Goal: Find specific page/section: Find specific page/section

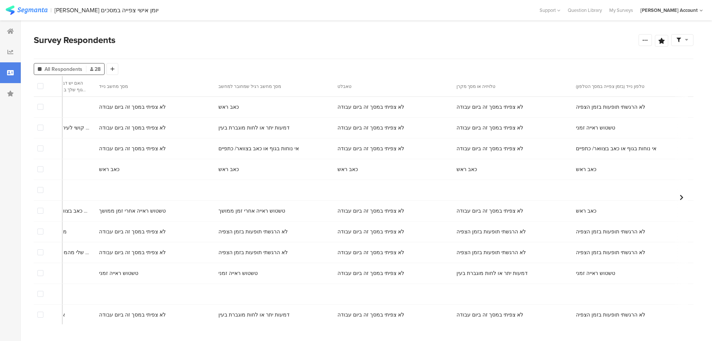
scroll to position [0, 3878]
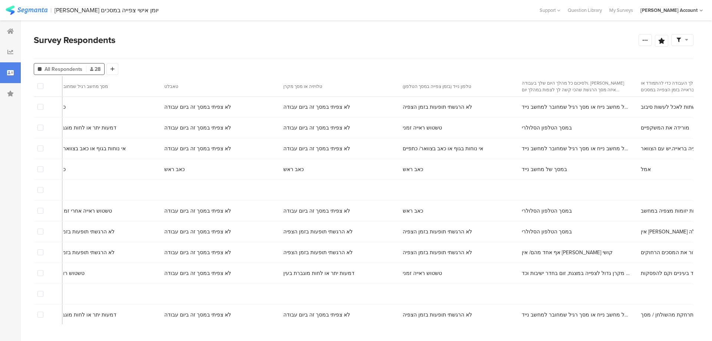
copy span "דנה קיסר"
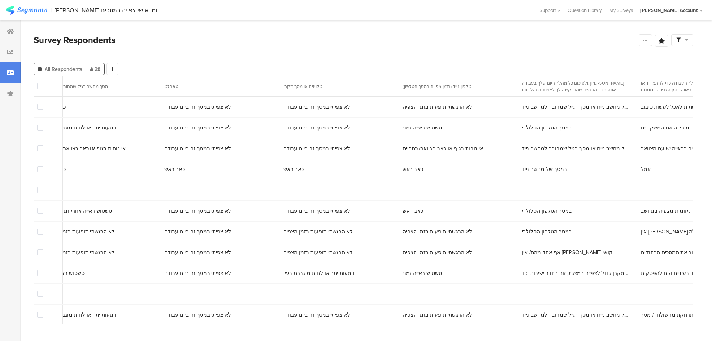
copy span "מעין הוס דלברי"
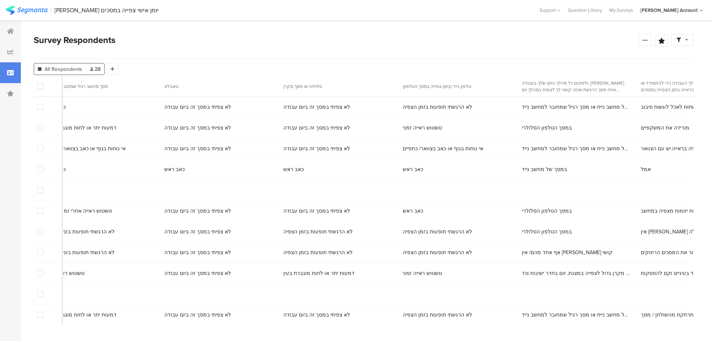
copy span "לבנת נגה-שליו"
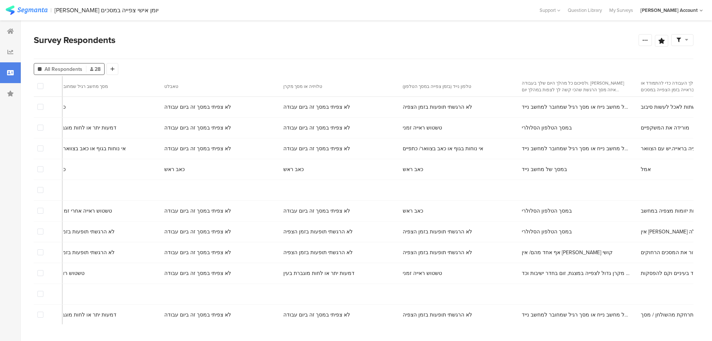
copy span "ליאור גובאני"
copy span "אורלי כהן"
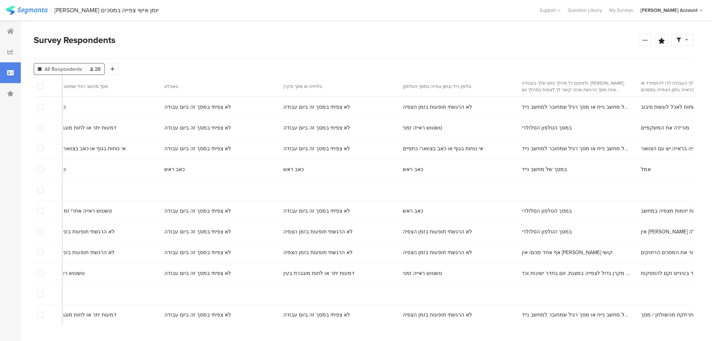
copy span "דוד טויטו"
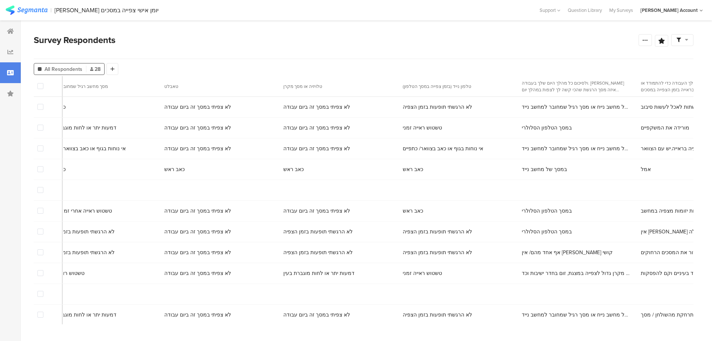
copy span "רם נתן"
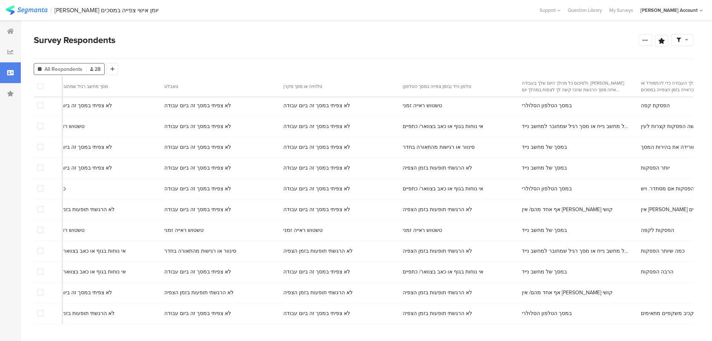
scroll to position [367, 3878]
